Goal: Use online tool/utility: Utilize a website feature to perform a specific function

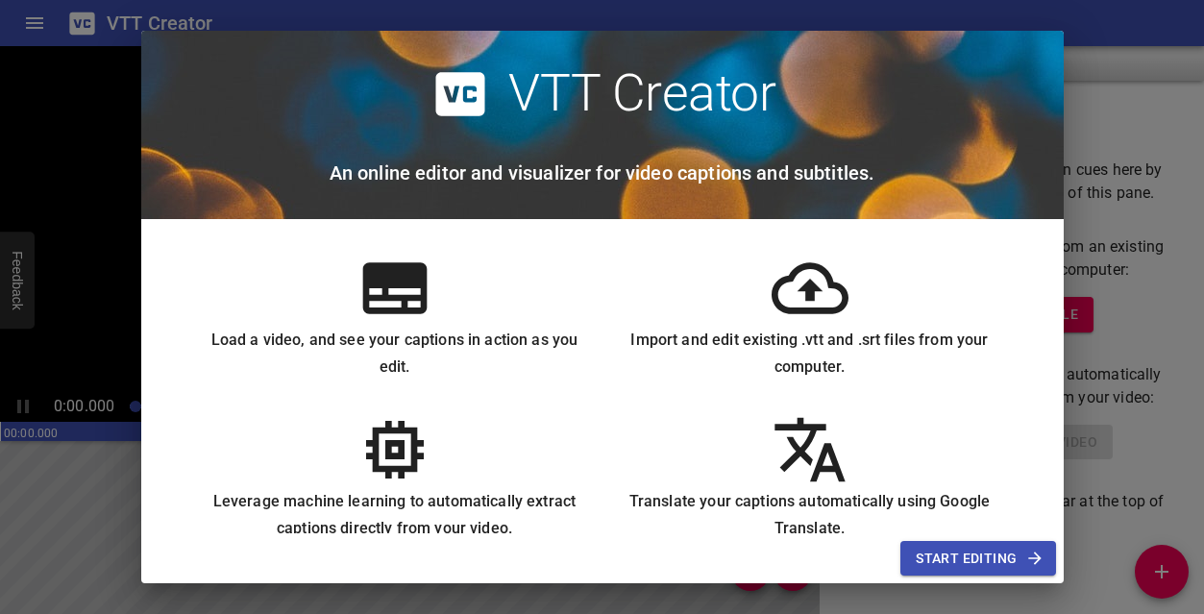
click at [951, 548] on span "Start Editing" at bounding box center [978, 559] width 124 height 24
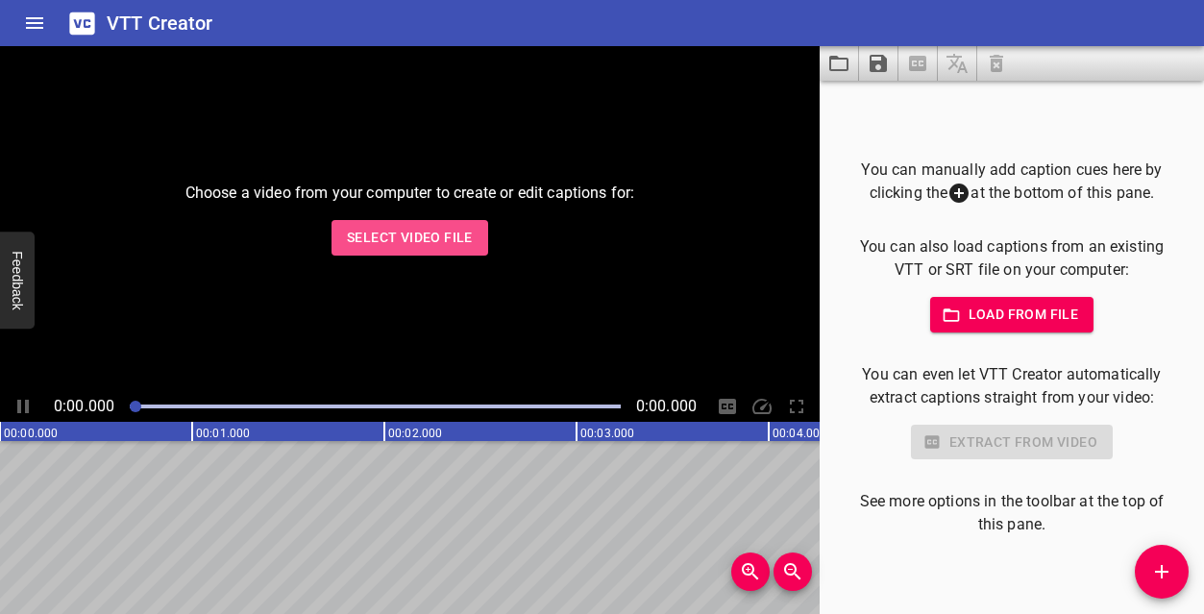
click at [419, 239] on span "Select Video File" at bounding box center [410, 238] width 126 height 24
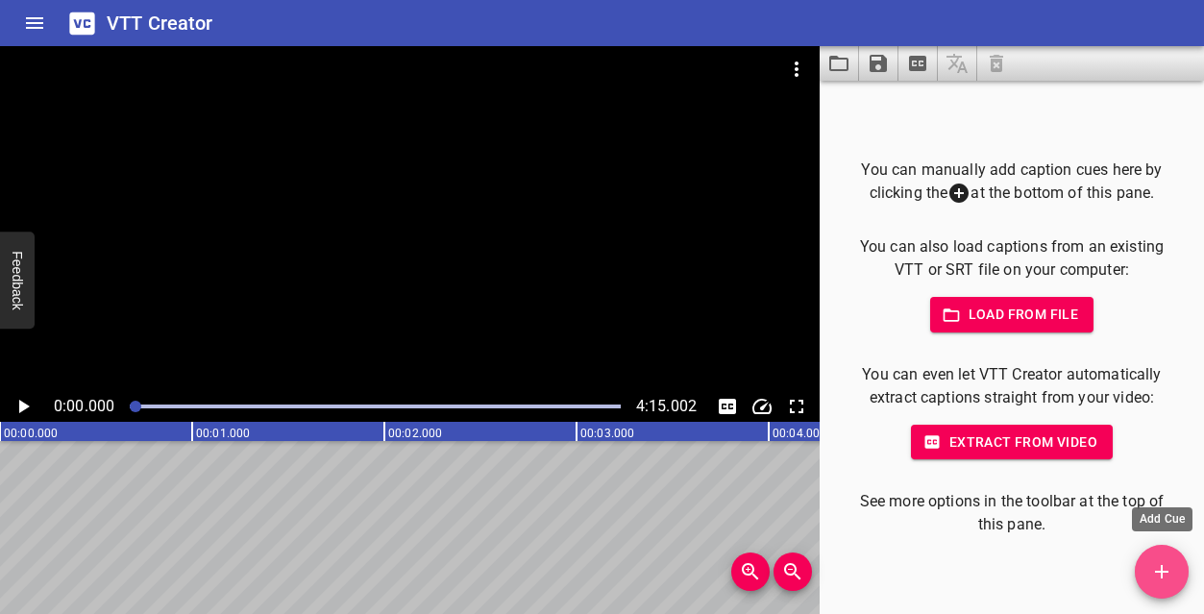
click at [1150, 584] on button "Add Cue" at bounding box center [1162, 572] width 54 height 54
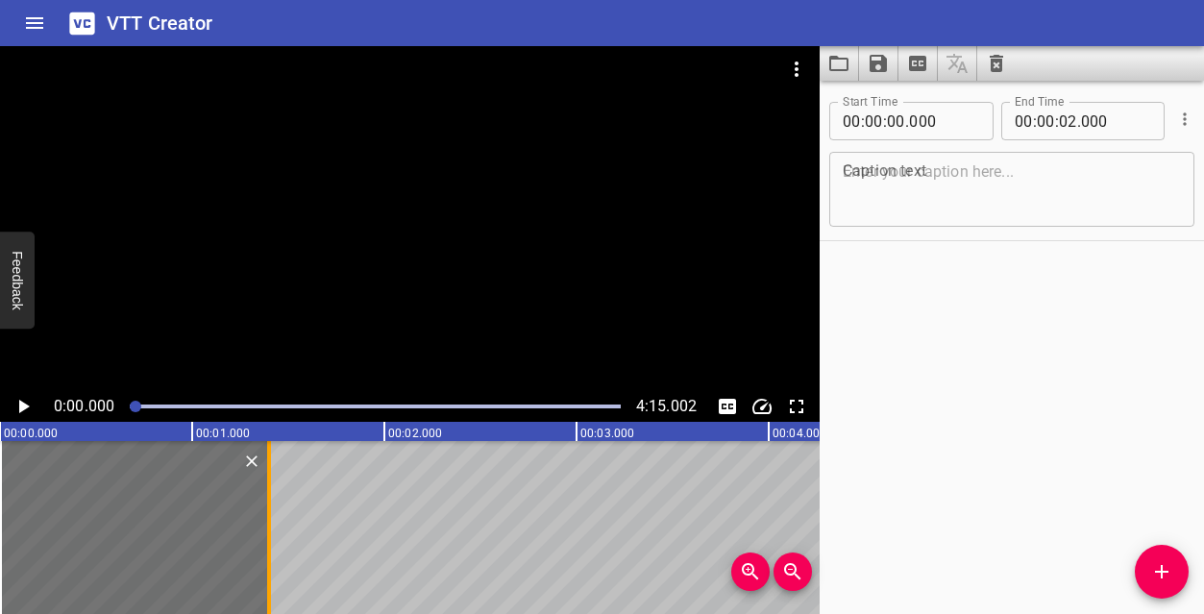
drag, startPoint x: 381, startPoint y: 541, endPoint x: 265, endPoint y: 529, distance: 116.0
click at [265, 529] on div at bounding box center [269, 527] width 19 height 173
type input "01"
type input "730"
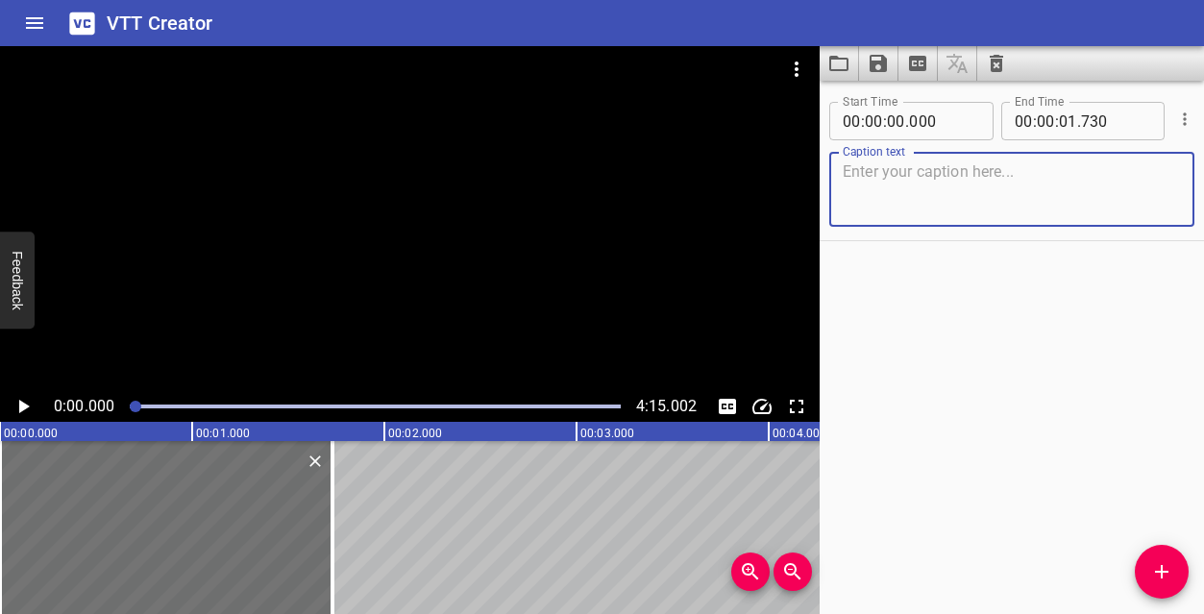
click at [906, 166] on textarea at bounding box center [1012, 189] width 338 height 55
type textarea "Test caption."
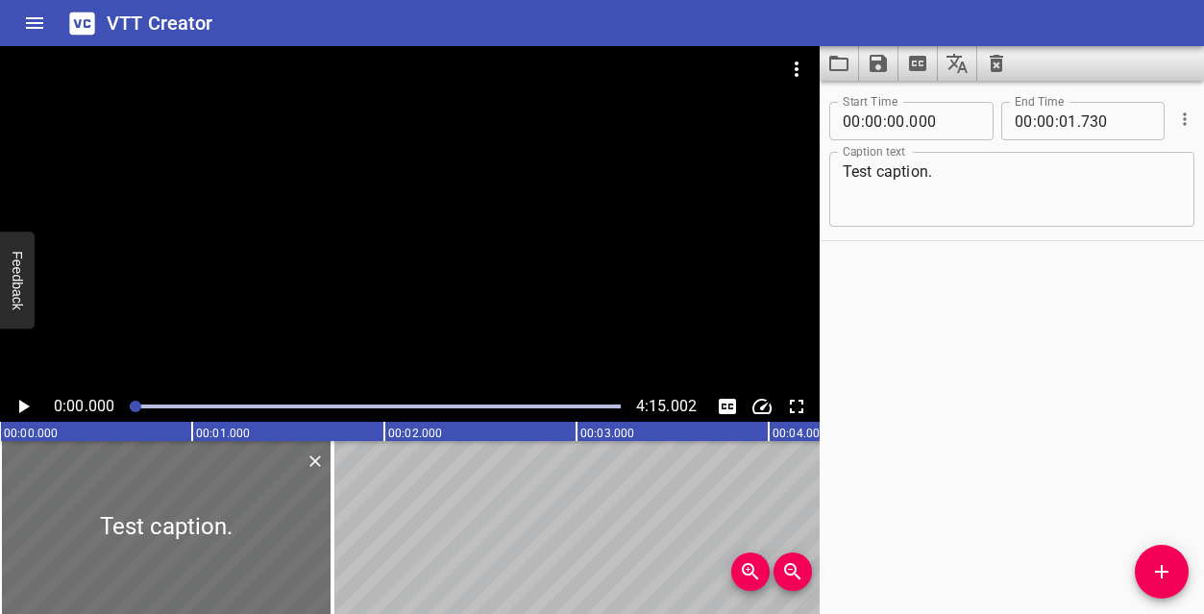
click at [930, 304] on div "Start Time 00 : 00 : 00 . 000 Start Time End Time 00 : 00 : 01 . 730 End Time C…" at bounding box center [1012, 347] width 384 height 533
click at [1149, 575] on span "Add Cue" at bounding box center [1162, 571] width 54 height 23
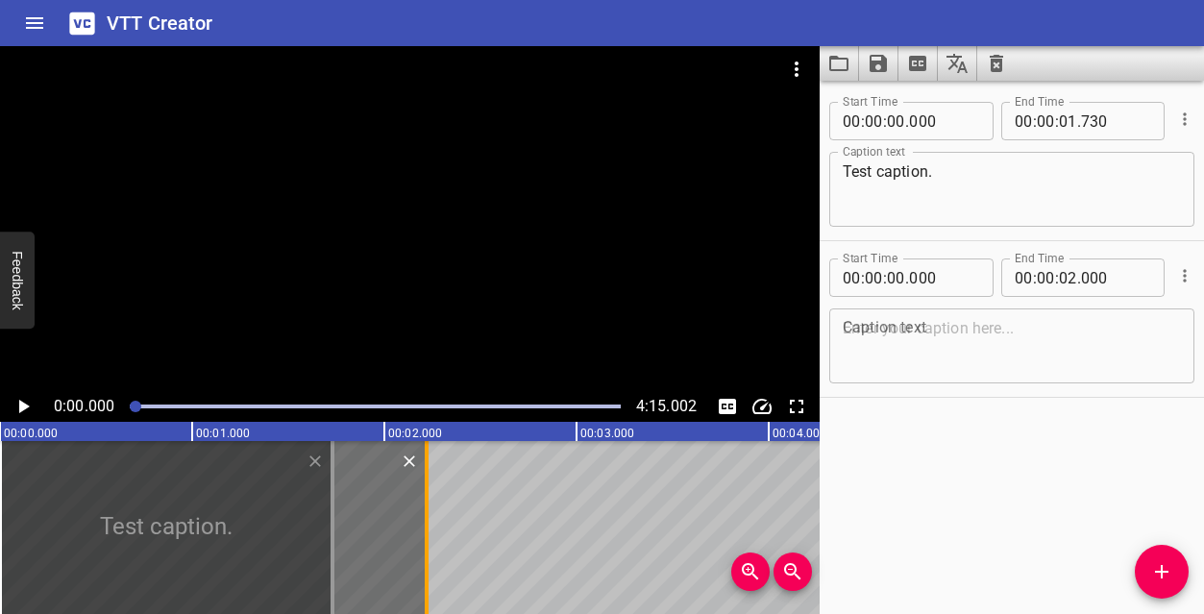
drag, startPoint x: 384, startPoint y: 504, endPoint x: 430, endPoint y: 502, distance: 46.2
click at [429, 502] on div at bounding box center [427, 527] width 4 height 173
type input "240"
click at [927, 345] on textarea at bounding box center [1012, 346] width 338 height 55
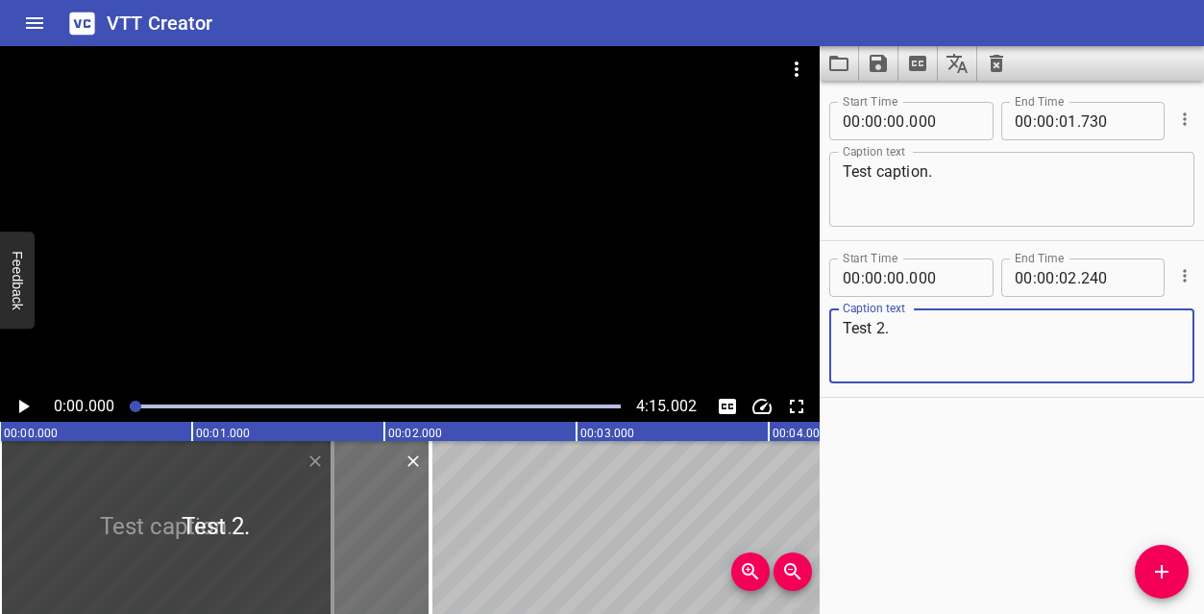
type textarea "Test 2."
click at [935, 463] on div "Start Time 00 : 00 : 00 . 000 Start Time End Time 00 : 00 : 01 . 730 End Time C…" at bounding box center [1012, 347] width 384 height 533
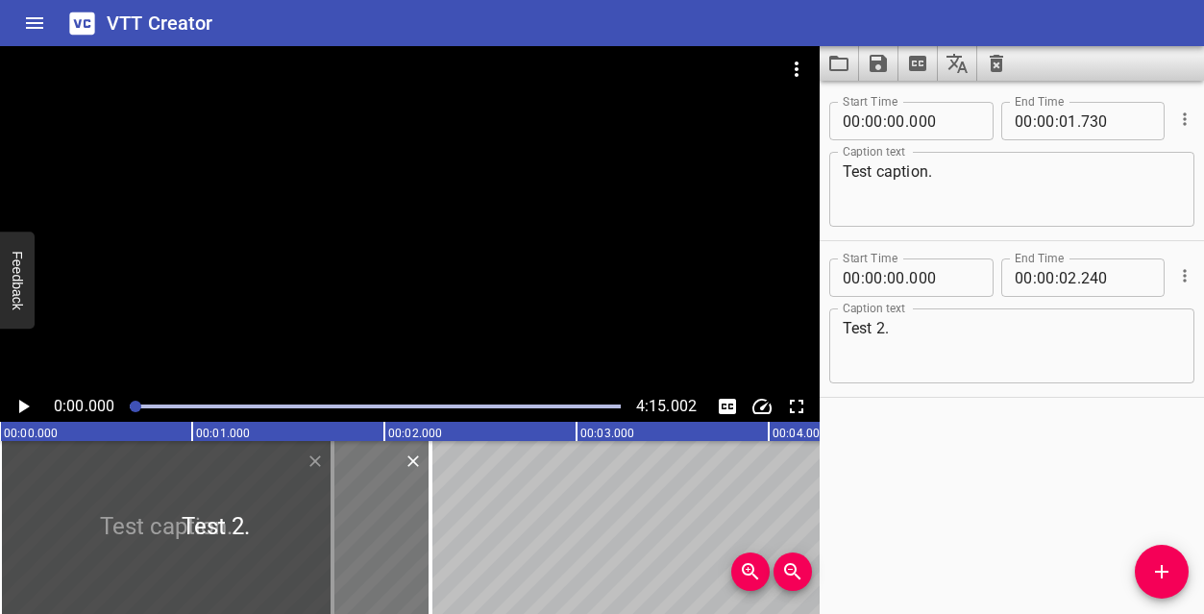
click at [387, 512] on div at bounding box center [215, 527] width 431 height 173
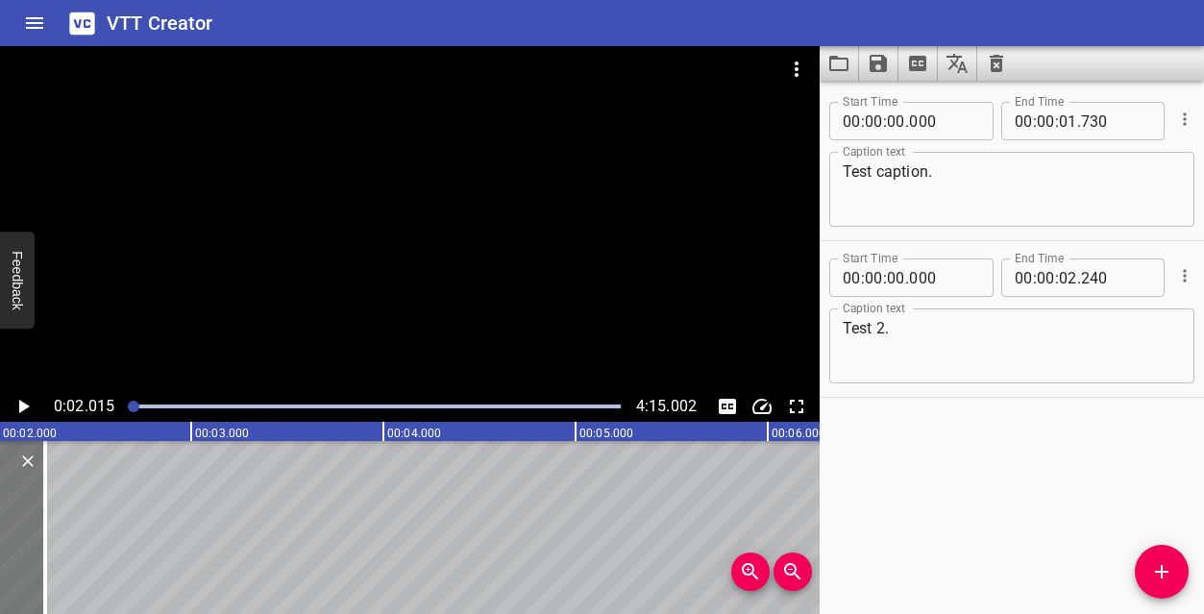
scroll to position [0, 387]
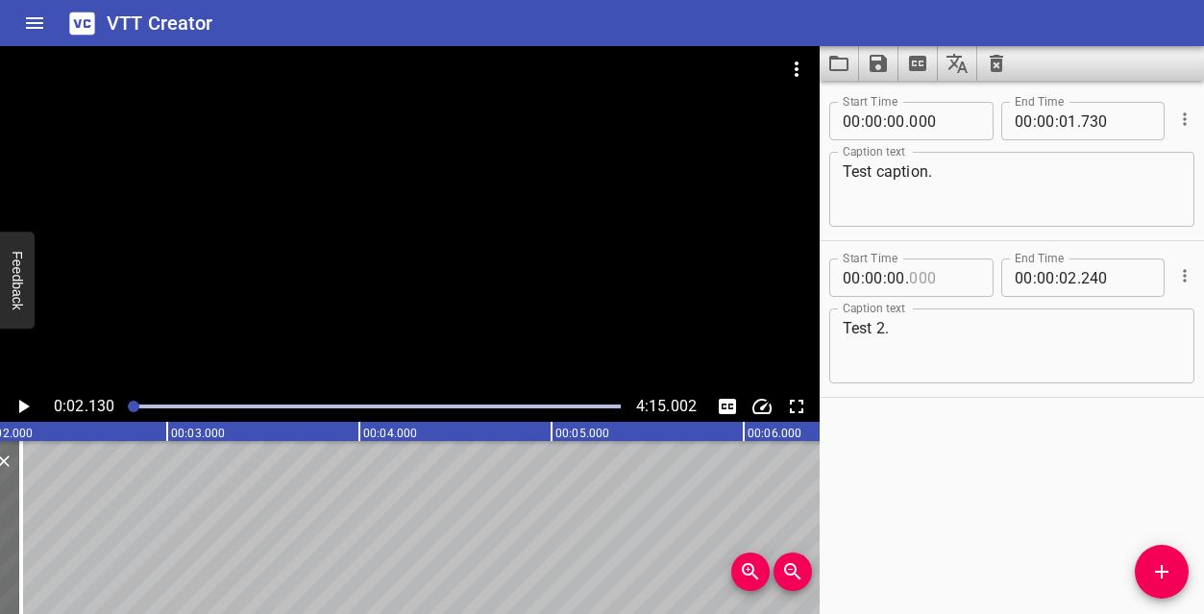
click at [930, 274] on input "number" at bounding box center [944, 278] width 70 height 38
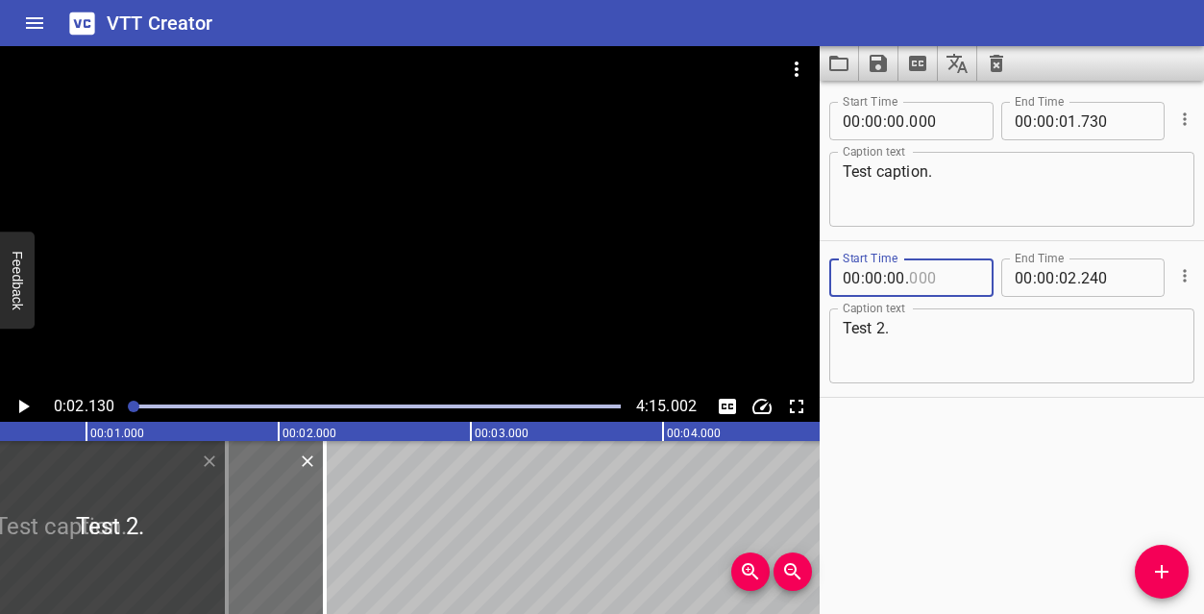
scroll to position [0, 0]
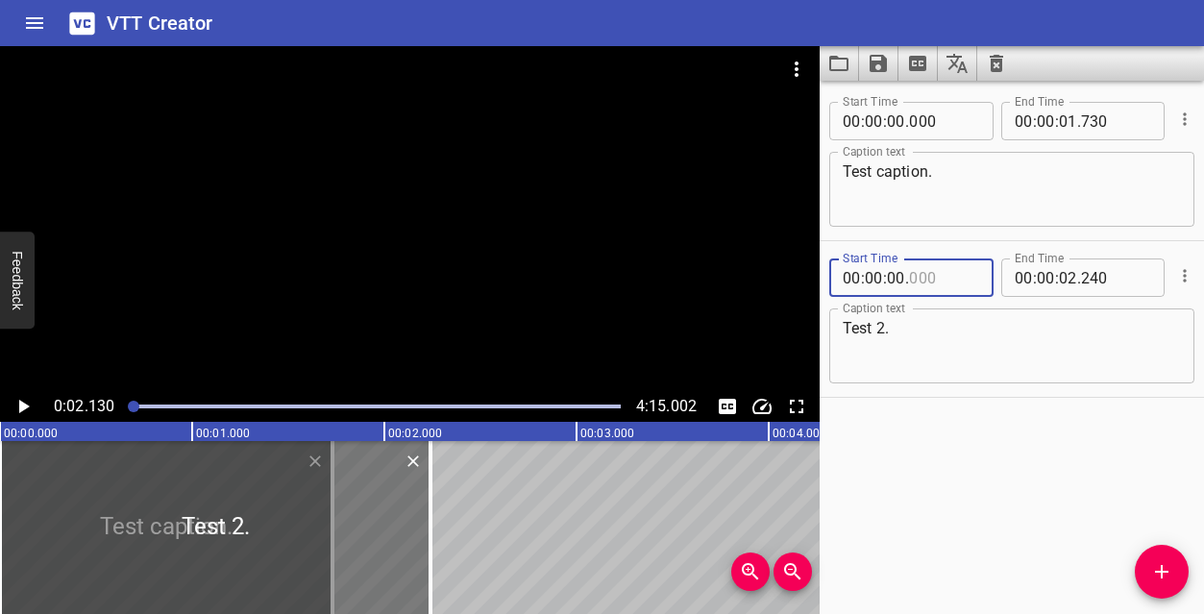
type input "000"
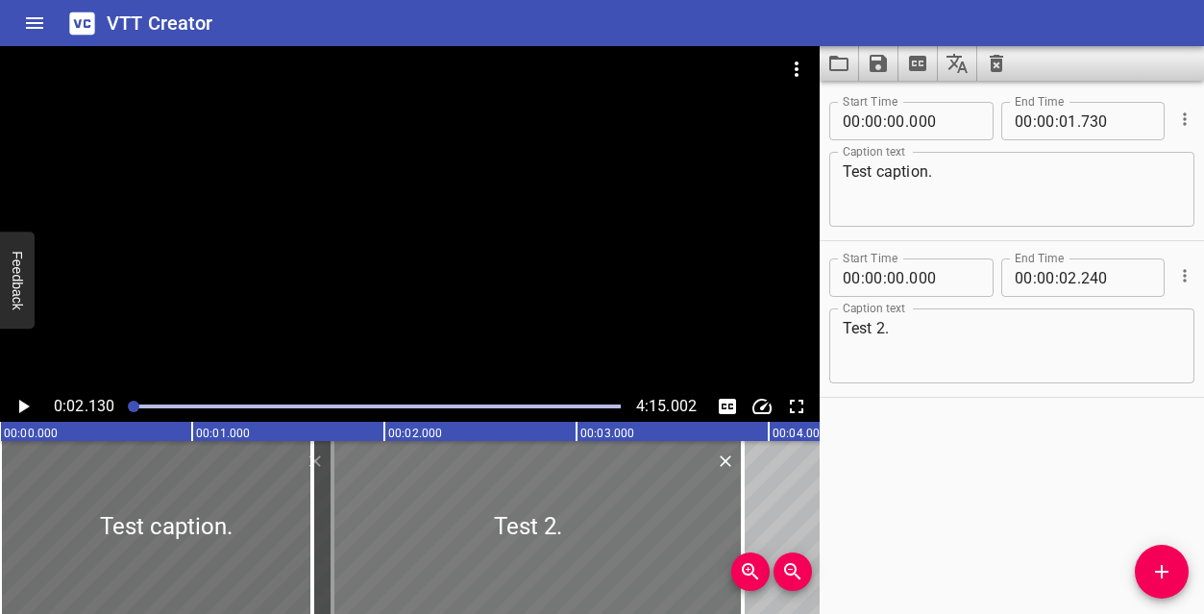
drag, startPoint x: 278, startPoint y: 521, endPoint x: 607, endPoint y: 513, distance: 329.8
click at [607, 513] on div at bounding box center [527, 527] width 431 height 173
type input "01"
type input "715"
type input "03"
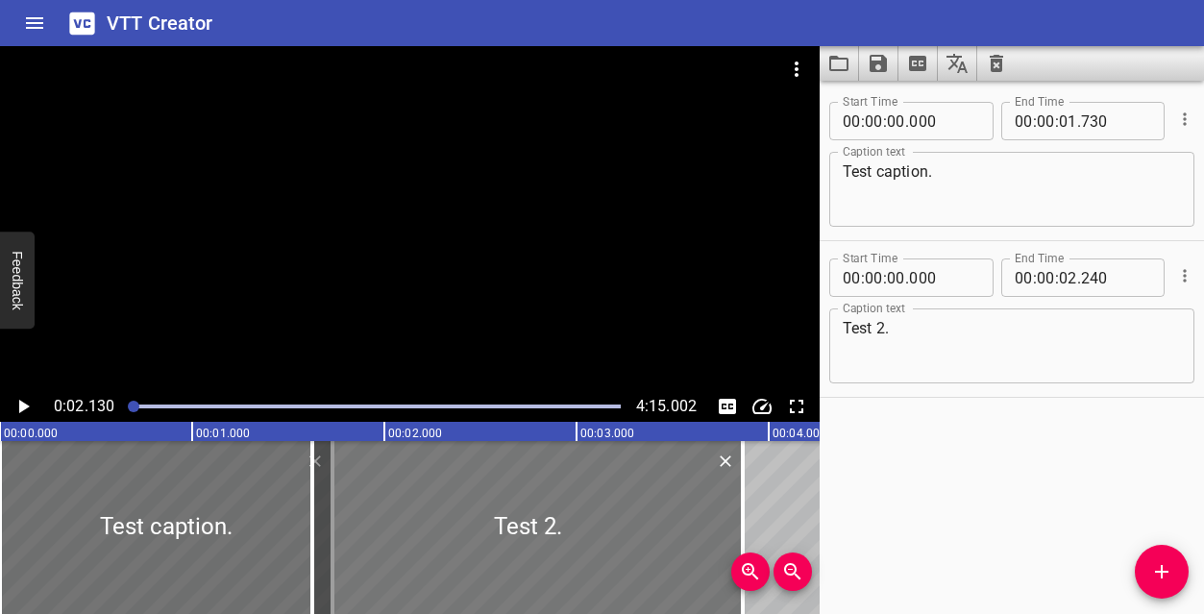
type input "955"
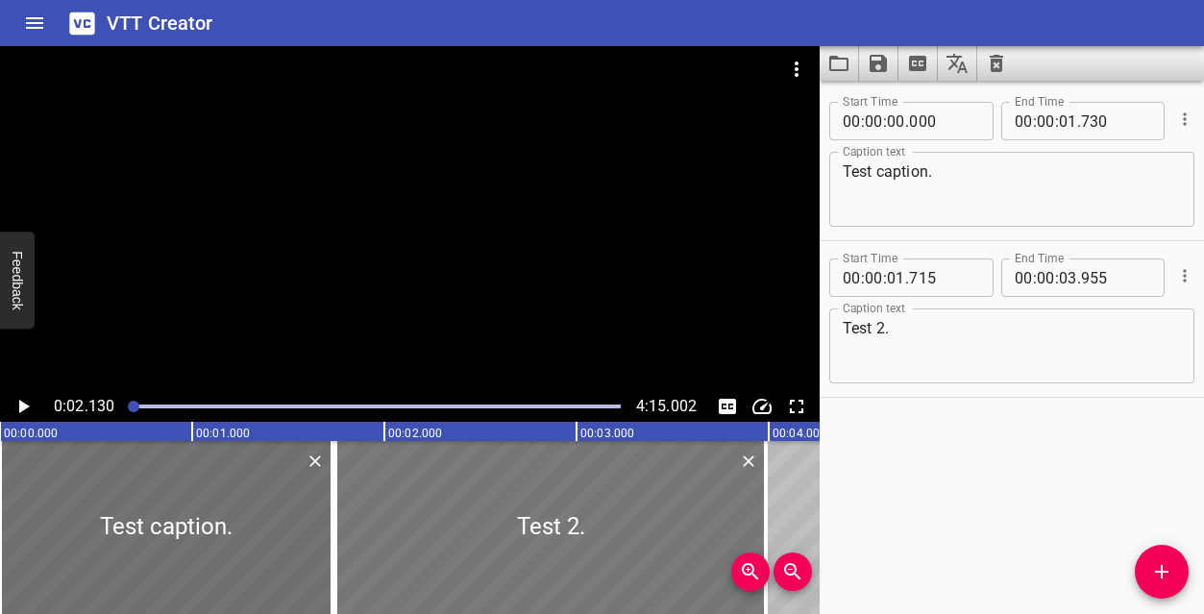
click at [433, 492] on div at bounding box center [550, 527] width 431 height 173
type input "745"
type input "985"
click at [22, 402] on icon "Play/Pause" at bounding box center [24, 406] width 11 height 13
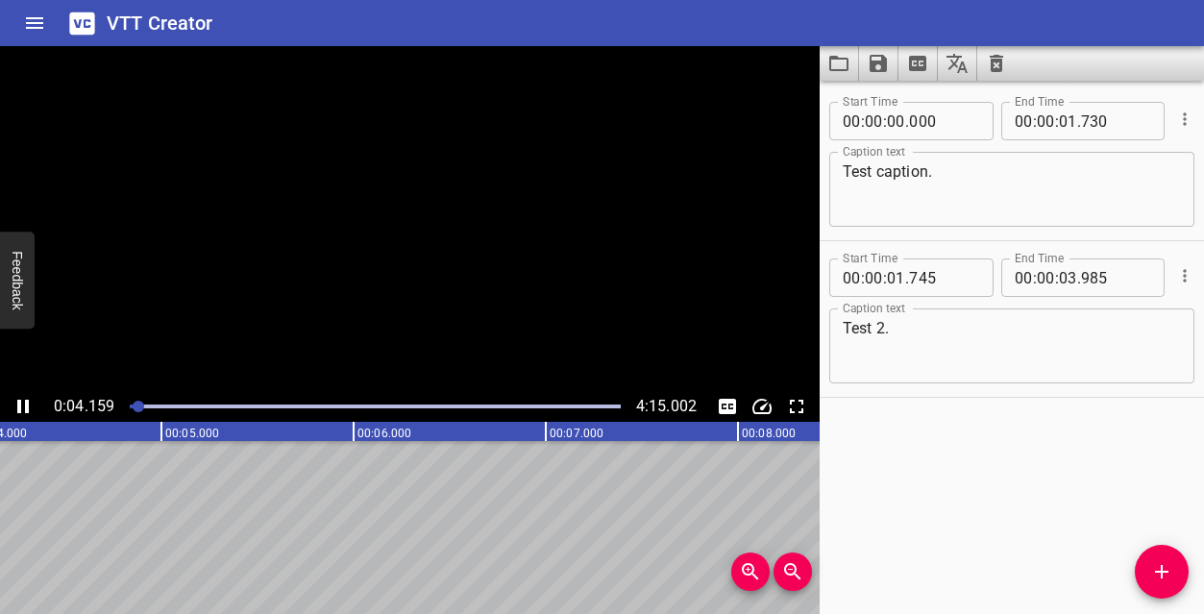
click at [22, 402] on icon "Play/Pause" at bounding box center [23, 406] width 23 height 23
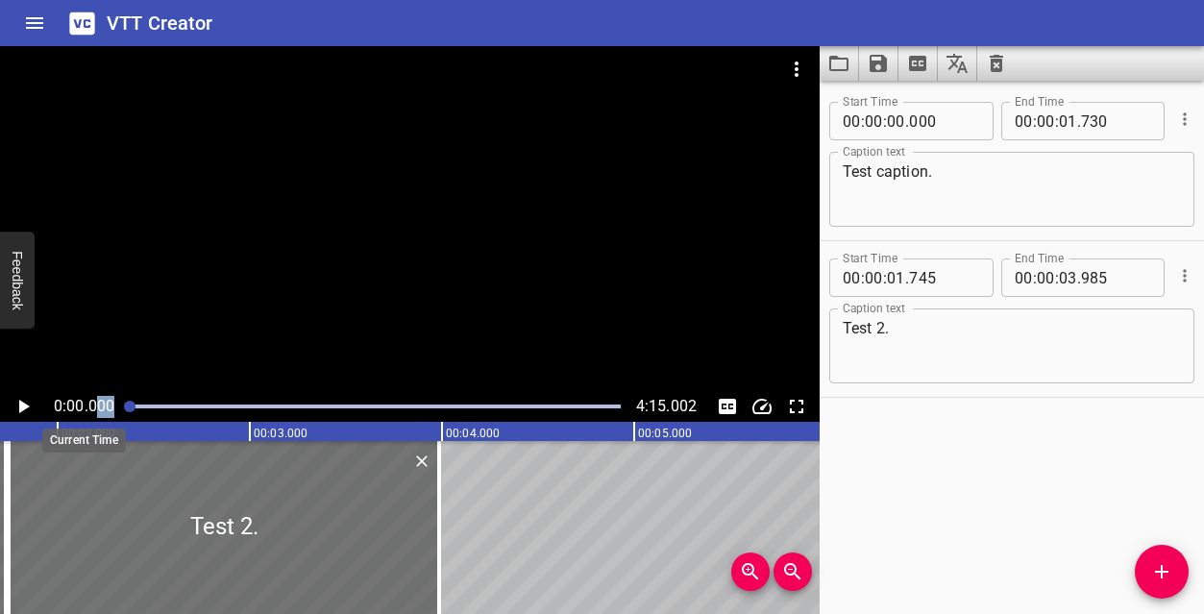
scroll to position [0, 20]
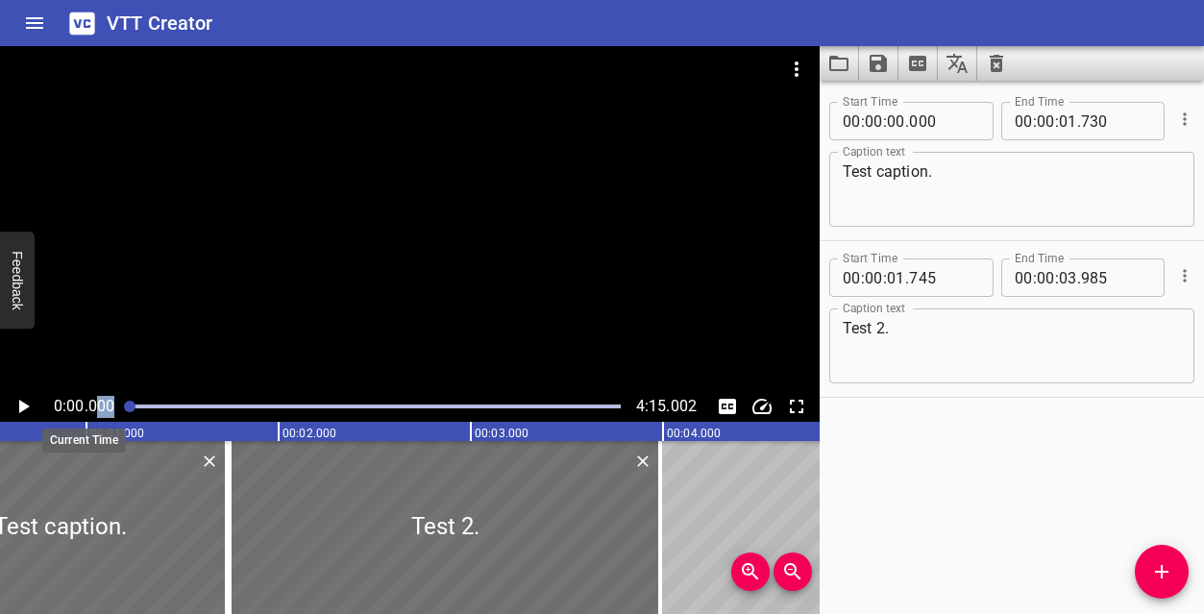
drag, startPoint x: 139, startPoint y: 404, endPoint x: 95, endPoint y: 403, distance: 44.2
click at [95, 403] on div "0:00.000 4:15.002" at bounding box center [410, 406] width 820 height 31
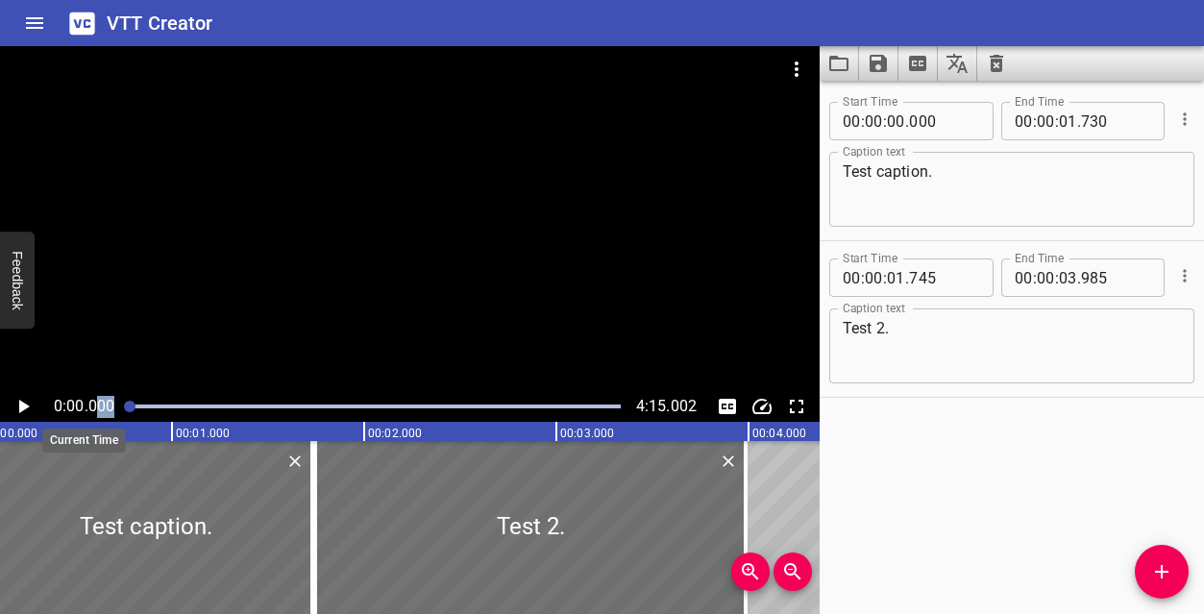
scroll to position [0, 0]
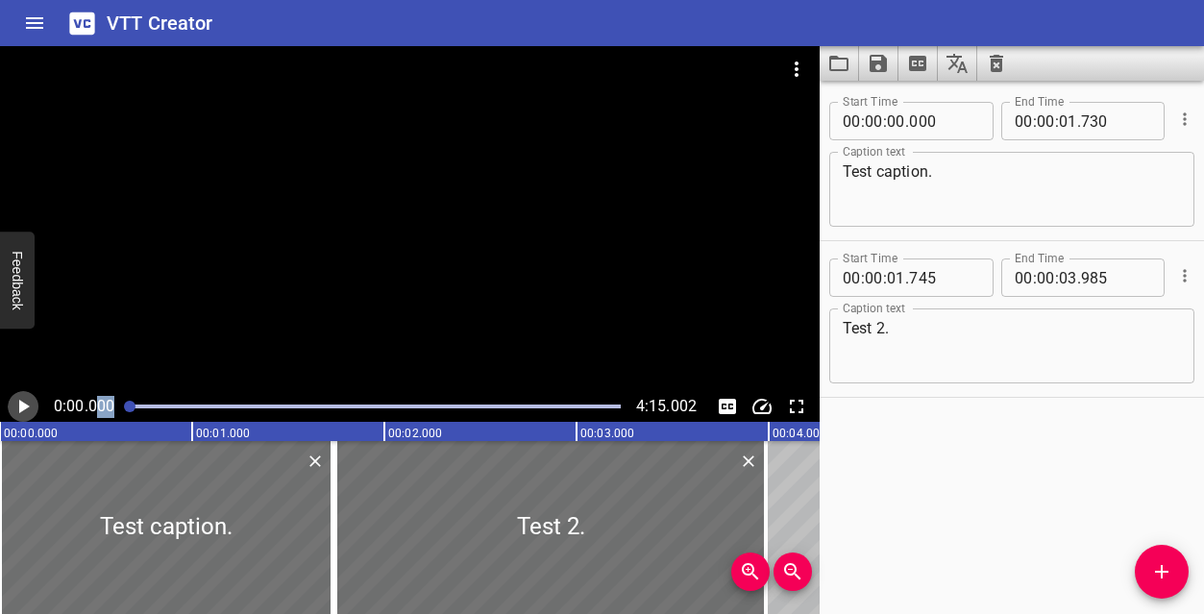
click at [25, 409] on icon "Play/Pause" at bounding box center [24, 406] width 11 height 13
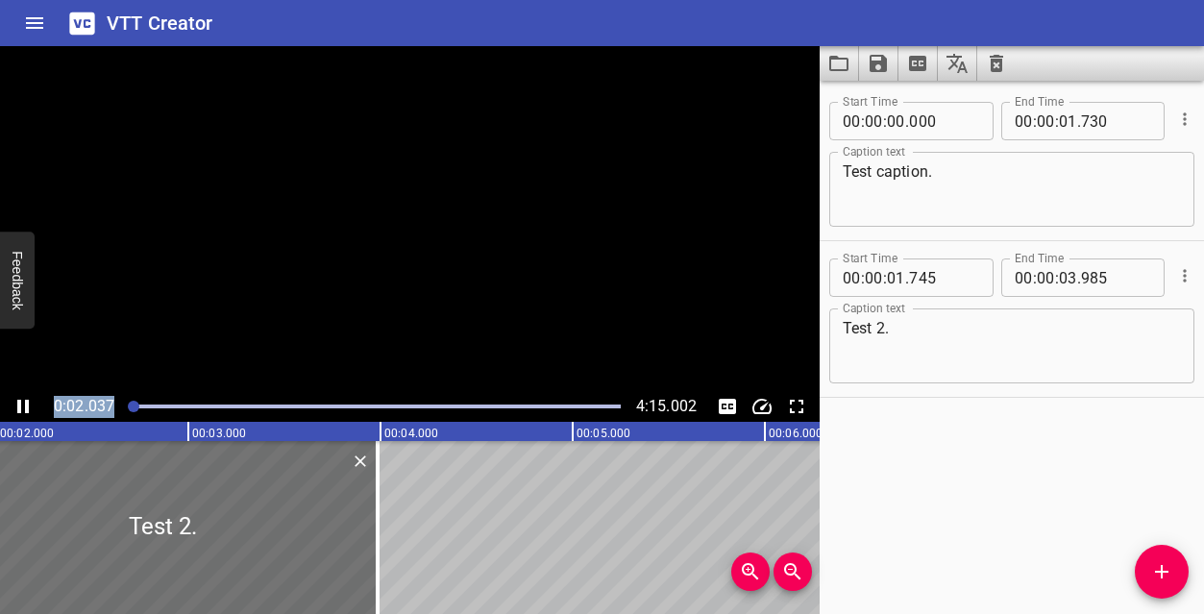
click at [25, 409] on icon "Play/Pause" at bounding box center [23, 406] width 12 height 13
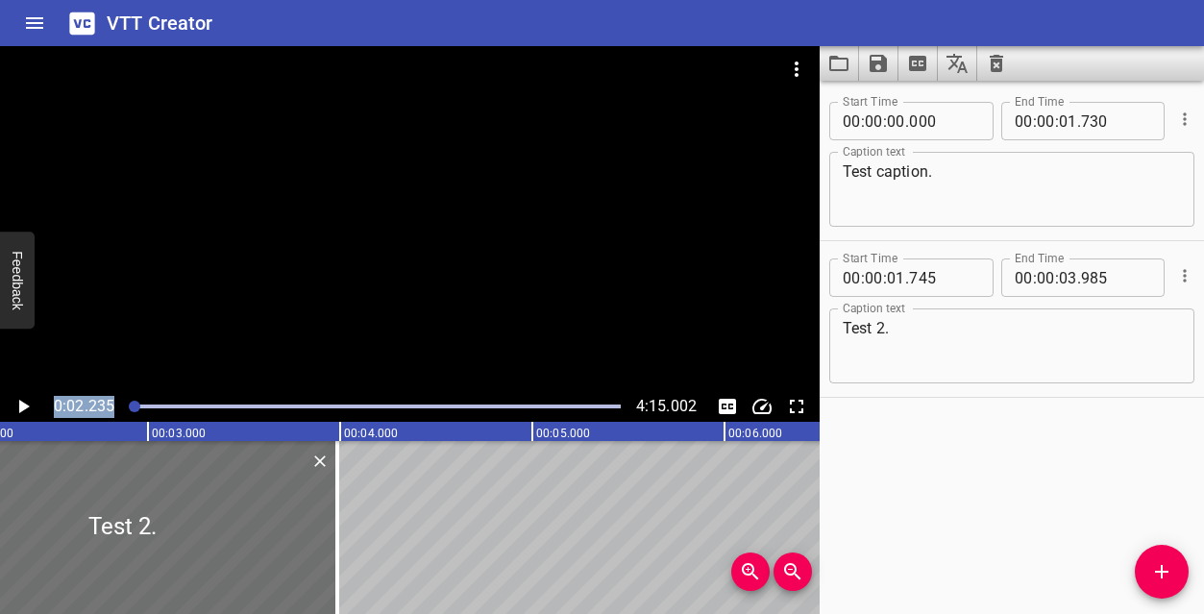
scroll to position [0, 430]
click at [878, 67] on icon "Save captions to file" at bounding box center [878, 63] width 23 height 23
click at [898, 97] on li "Save to VTT file" at bounding box center [929, 105] width 141 height 35
